Goal: Transaction & Acquisition: Purchase product/service

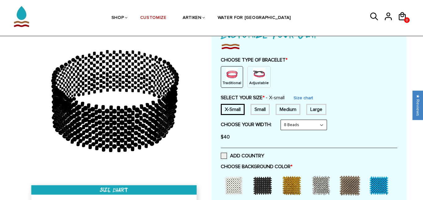
scroll to position [54, 0]
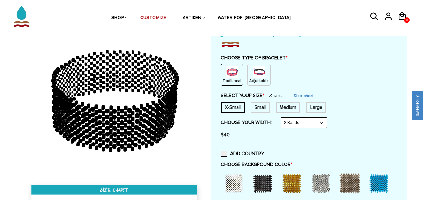
click at [256, 72] on img at bounding box center [259, 72] width 12 height 12
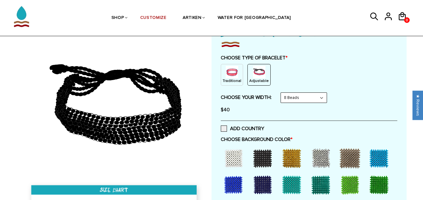
click at [286, 97] on select "8 Beads 6 Beads 10 Beads" at bounding box center [304, 98] width 46 height 10
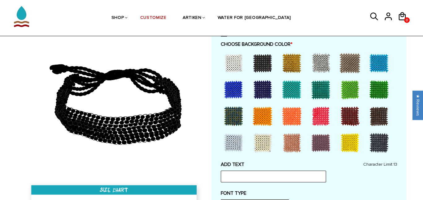
scroll to position [150, 0]
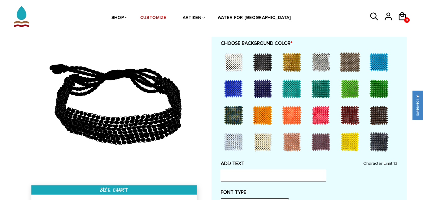
click at [263, 62] on div at bounding box center [262, 62] width 25 height 25
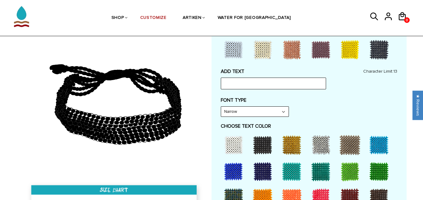
scroll to position [243, 0]
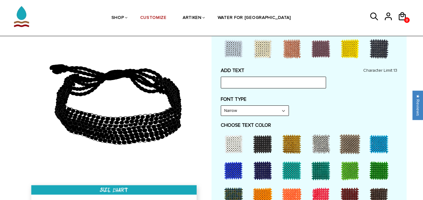
click at [291, 149] on div at bounding box center [292, 144] width 25 height 25
click at [249, 85] on input "text" at bounding box center [273, 83] width 105 height 12
type input "ARMY"
click at [380, 99] on label "FONT TYPE" at bounding box center [309, 99] width 177 height 6
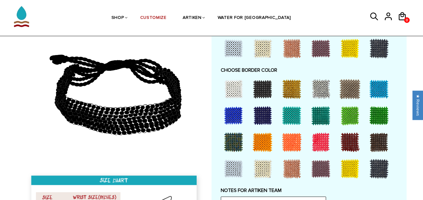
scroll to position [423, 0]
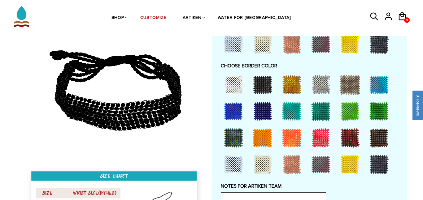
click at [288, 90] on div at bounding box center [292, 85] width 25 height 25
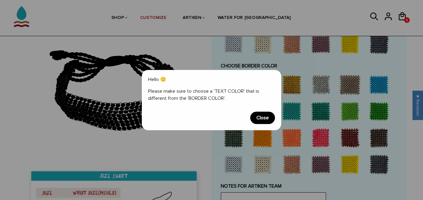
click at [262, 116] on span "Close" at bounding box center [262, 118] width 25 height 12
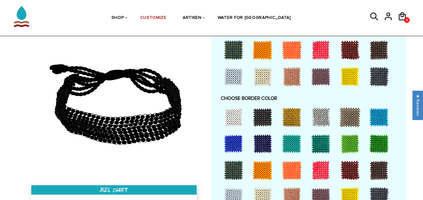
scroll to position [406, 0]
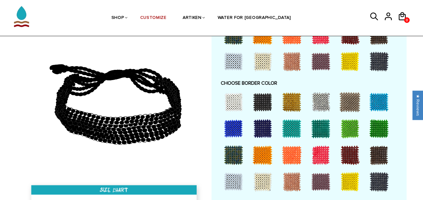
click at [321, 109] on div at bounding box center [321, 102] width 25 height 25
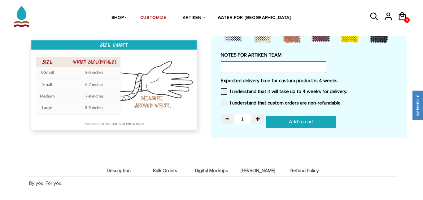
scroll to position [559, 0]
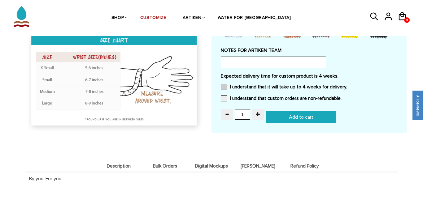
click at [264, 89] on label "I understand that it will take up to 4 weeks for delivery." at bounding box center [284, 87] width 126 height 6
click at [347, 85] on input "I understand that it will take up to 4 weeks for delivery." at bounding box center [347, 85] width 0 height 0
click at [262, 98] on label "I understand that custom orders are non-refundable." at bounding box center [281, 98] width 121 height 6
click at [342, 97] on input "I understand that custom orders are non-refundable." at bounding box center [342, 97] width 0 height 0
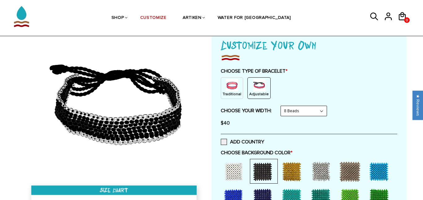
scroll to position [39, 0]
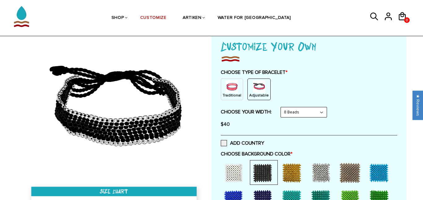
click at [288, 115] on select "8 Beads 6 Beads 10 Beads" at bounding box center [304, 113] width 46 height 10
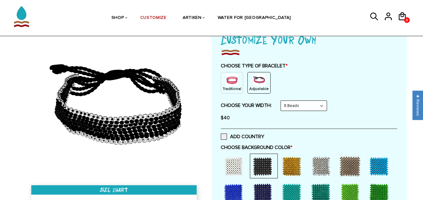
scroll to position [47, 0]
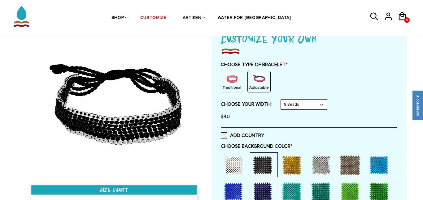
click at [240, 87] on p "Traditional" at bounding box center [232, 87] width 19 height 5
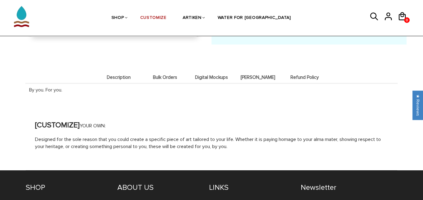
scroll to position [674, 0]
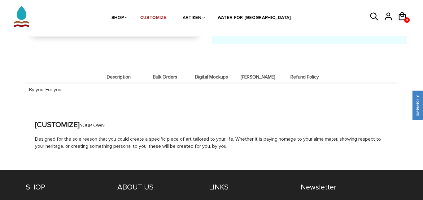
click at [117, 76] on span "Description" at bounding box center [118, 77] width 43 height 5
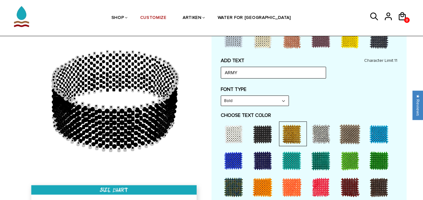
scroll to position [279, 0]
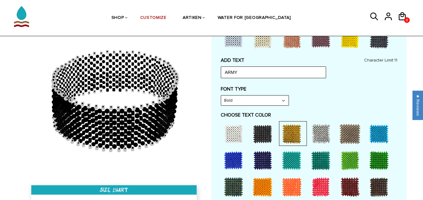
click at [239, 99] on select "Bold" at bounding box center [255, 101] width 68 height 10
click at [296, 92] on div "FONT TYPE Bold Bold" at bounding box center [309, 96] width 177 height 20
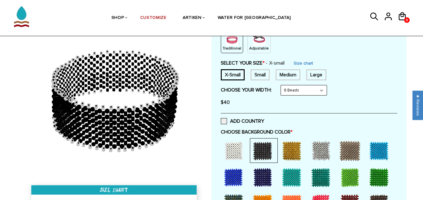
scroll to position [74, 0]
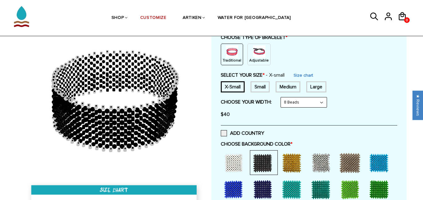
click at [258, 49] on img at bounding box center [259, 52] width 12 height 12
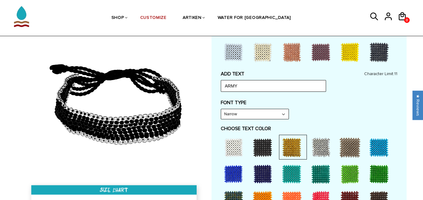
scroll to position [262, 0]
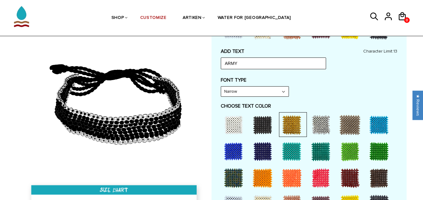
click at [246, 86] on div "Narrow Narrow Bold" at bounding box center [255, 91] width 68 height 11
click at [252, 87] on select "Narrow Bold" at bounding box center [255, 92] width 68 height 10
click at [296, 94] on div "FONT TYPE Narrow Narrow Bold" at bounding box center [309, 87] width 177 height 20
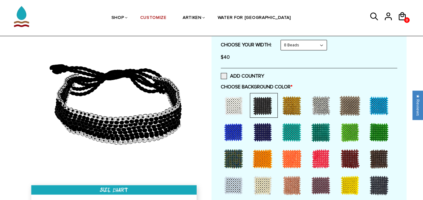
scroll to position [106, 0]
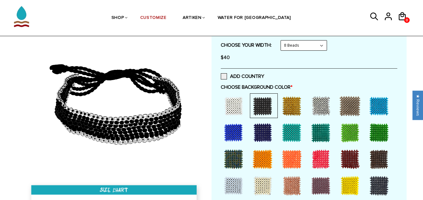
click at [304, 42] on select "8 Beads 6 Beads 10 Beads" at bounding box center [304, 46] width 46 height 10
click at [282, 41] on select "8 Beads 6 Beads 10 Beads" at bounding box center [304, 46] width 46 height 10
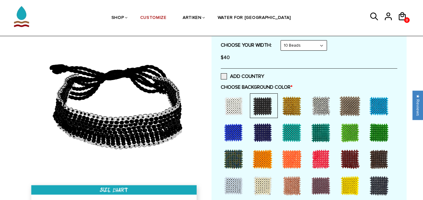
click at [302, 47] on select "8 Beads 6 Beads 10 Beads" at bounding box center [304, 46] width 46 height 10
click at [282, 41] on select "8 Beads 6 Beads 10 Beads" at bounding box center [304, 46] width 46 height 10
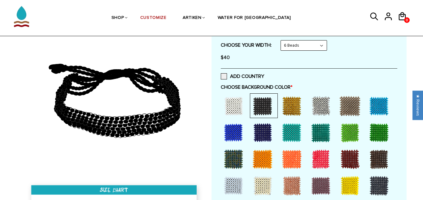
click at [299, 44] on select "8 Beads 6 Beads 10 Beads" at bounding box center [304, 46] width 46 height 10
select select "8-beads"
click at [282, 41] on select "8 Beads 6 Beads 10 Beads" at bounding box center [304, 46] width 46 height 10
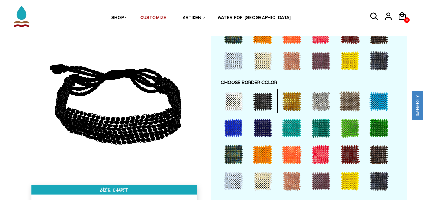
scroll to position [411, 0]
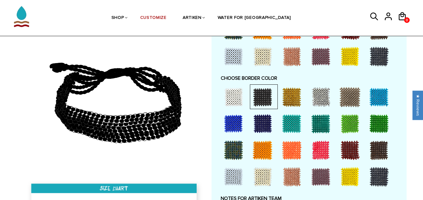
click at [316, 98] on div at bounding box center [321, 97] width 25 height 25
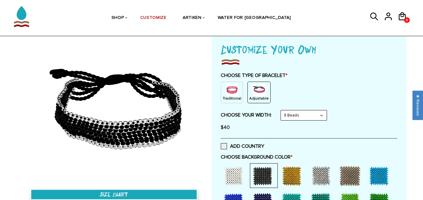
scroll to position [0, 0]
